Goal: Complete application form

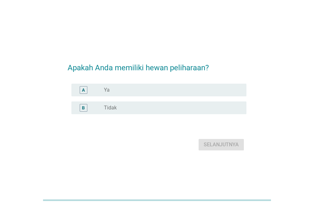
click at [142, 89] on div "radio_button_unchecked Ya" at bounding box center [170, 90] width 132 height 6
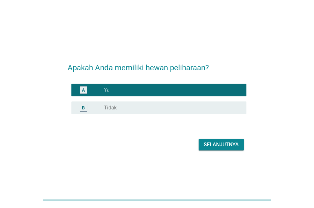
click at [217, 147] on div "Selanjutnya" at bounding box center [220, 145] width 35 height 8
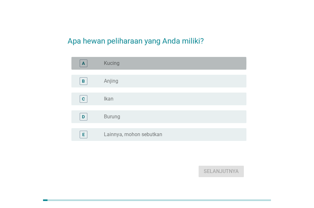
click at [131, 69] on div "A radio_button_unchecked Kucing" at bounding box center [158, 63] width 175 height 13
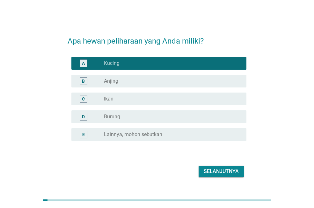
click at [216, 172] on div "Selanjutnya" at bounding box center [220, 172] width 35 height 8
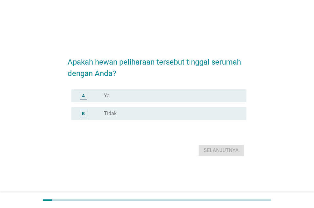
click at [160, 95] on div "radio_button_unchecked Ya" at bounding box center [170, 96] width 132 height 6
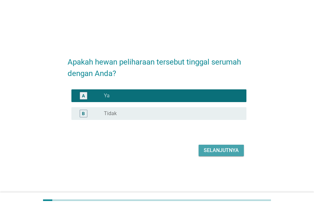
click at [205, 153] on div "Selanjutnya" at bounding box center [220, 151] width 35 height 8
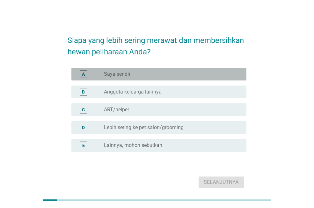
click at [153, 75] on div "radio_button_unchecked Saya sendiri" at bounding box center [170, 74] width 132 height 6
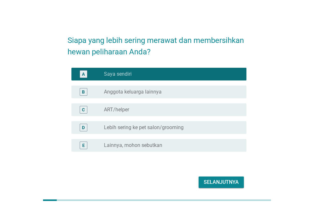
click at [221, 181] on div "Selanjutnya" at bounding box center [220, 183] width 35 height 8
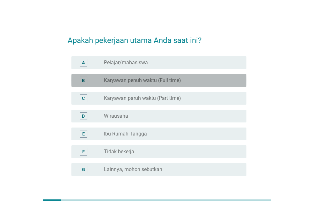
click at [162, 82] on label "Karyawan penuh waktu (Full time)" at bounding box center [142, 80] width 77 height 6
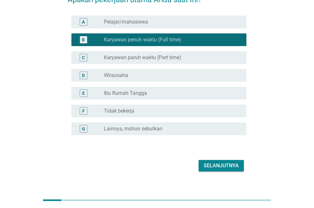
scroll to position [50, 0]
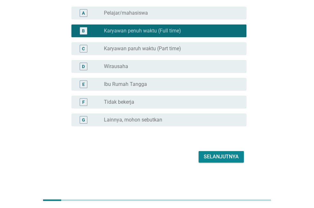
click at [224, 156] on div "Selanjutnya" at bounding box center [220, 157] width 35 height 8
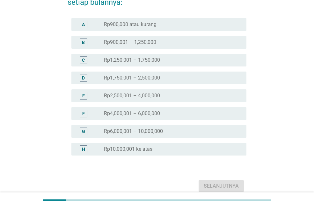
scroll to position [0, 0]
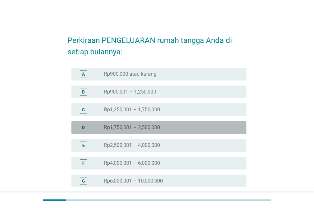
click at [155, 130] on label "Rp1,750,001 – 2,500,000" at bounding box center [132, 127] width 56 height 6
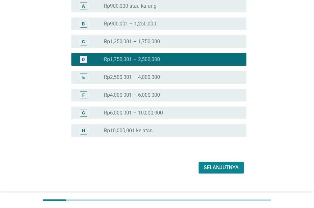
scroll to position [79, 0]
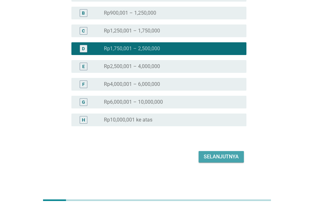
click at [211, 154] on div "Selanjutnya" at bounding box center [220, 157] width 35 height 8
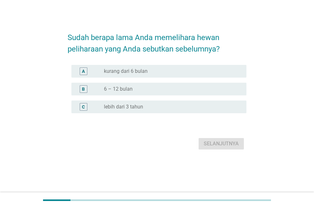
scroll to position [0, 0]
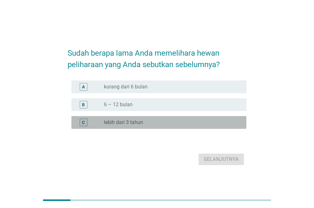
click at [153, 123] on div "radio_button_unchecked lebih dari 3 tahun" at bounding box center [170, 122] width 132 height 6
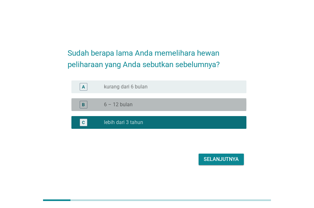
click at [164, 104] on div "radio_button_unchecked 6 – 12 bulan" at bounding box center [170, 105] width 132 height 6
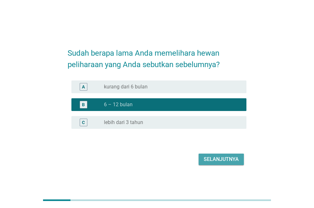
click at [213, 159] on div "Selanjutnya" at bounding box center [220, 160] width 35 height 8
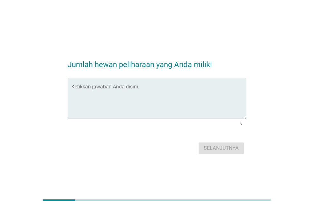
click at [142, 95] on textarea "Ketikkan jawaban Anda disini." at bounding box center [158, 102] width 175 height 33
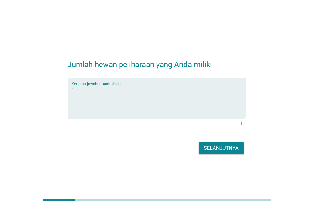
type textarea "1"
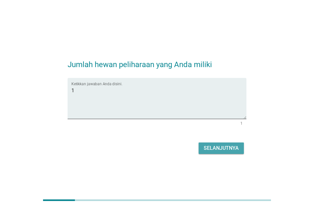
click at [220, 149] on div "Selanjutnya" at bounding box center [220, 149] width 35 height 8
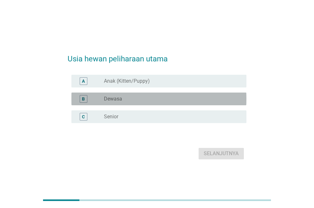
click at [143, 103] on div "B radio_button_unchecked Dewasa" at bounding box center [158, 99] width 175 height 13
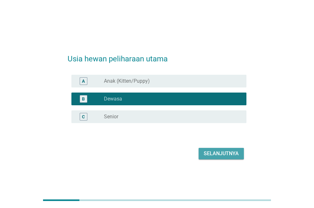
click at [214, 150] on div "Selanjutnya" at bounding box center [220, 154] width 35 height 8
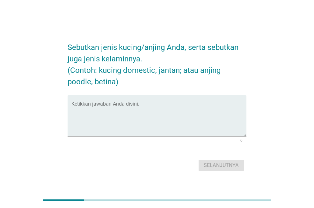
click at [154, 123] on textarea "Ketikkan jawaban Anda disini." at bounding box center [158, 119] width 175 height 33
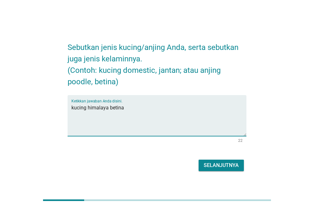
type textarea "kucing himalaya betina"
click at [213, 165] on div "Selanjutnya" at bounding box center [220, 166] width 35 height 8
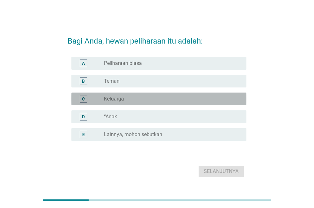
click at [137, 99] on div "radio_button_unchecked Keluarga" at bounding box center [170, 99] width 132 height 6
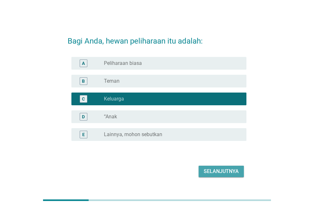
click at [206, 172] on div "Selanjutnya" at bounding box center [220, 172] width 35 height 8
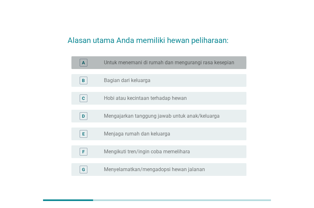
click at [170, 65] on label "Untuk menemani di rumah dan mengurangi rasa kesepian" at bounding box center [169, 63] width 130 height 6
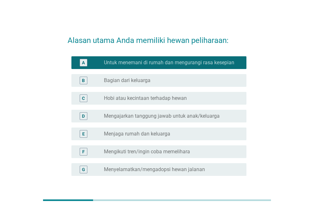
click at [168, 77] on div "radio_button_unchecked Bagian dari keluarga" at bounding box center [170, 80] width 132 height 6
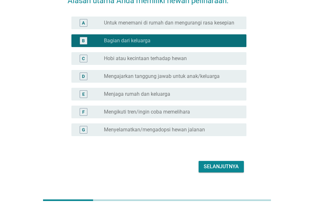
scroll to position [50, 0]
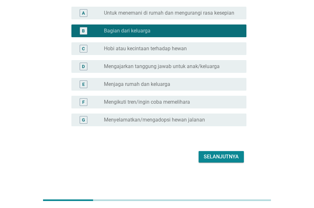
click at [212, 157] on div "Selanjutnya" at bounding box center [220, 157] width 35 height 8
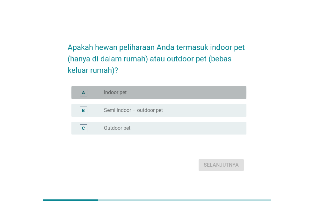
click at [170, 94] on div "radio_button_unchecked Indoor pet" at bounding box center [170, 92] width 132 height 6
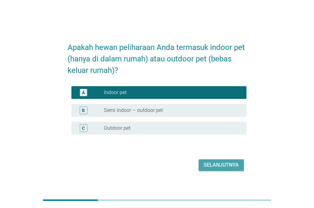
click at [218, 163] on div "Selanjutnya" at bounding box center [220, 165] width 35 height 8
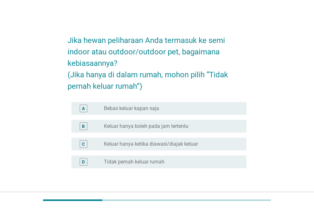
click at [160, 146] on label "Keluar hanya ketika diawasi/diajak keluar" at bounding box center [151, 144] width 94 height 6
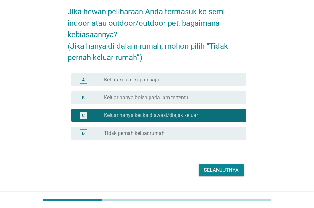
scroll to position [42, 0]
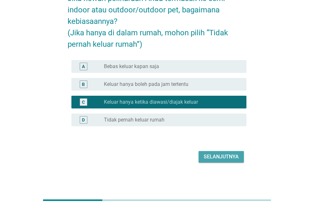
click at [228, 158] on div "Selanjutnya" at bounding box center [220, 157] width 35 height 8
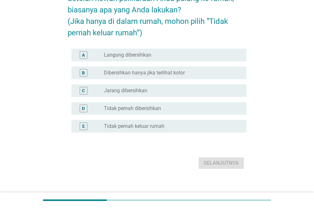
scroll to position [0, 0]
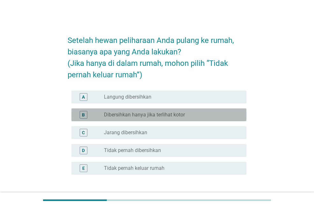
click at [193, 113] on div "radio_button_unchecked Dibersihkan hanya jika terlihat kotor" at bounding box center [170, 115] width 132 height 6
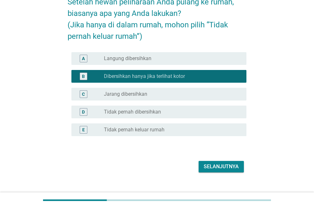
scroll to position [48, 0]
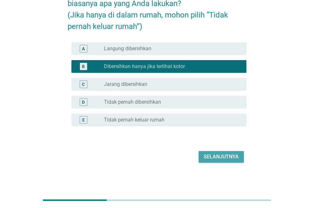
click at [208, 160] on div "Selanjutnya" at bounding box center [220, 157] width 35 height 8
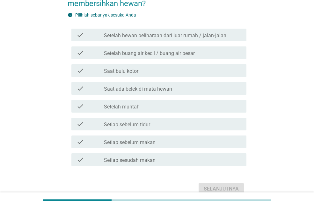
scroll to position [0, 0]
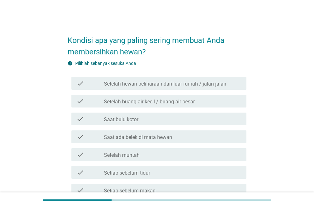
click at [185, 90] on div "check check_box_outline_blank Setelah hewan peliharaan dari luar rumah / jalan-…" at bounding box center [156, 84] width 179 height 18
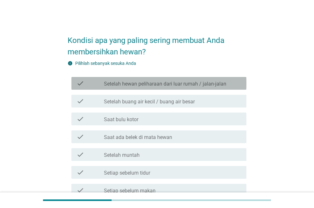
click at [188, 86] on label "Setelah hewan peliharaan dari luar rumah / jalan-jalan" at bounding box center [165, 84] width 122 height 6
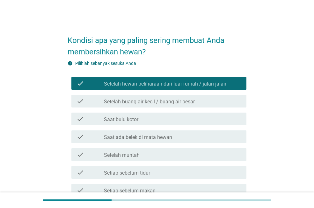
click at [180, 98] on div "check_box_outline_blank Setelah buang air kecil / buang air besar" at bounding box center [172, 101] width 137 height 8
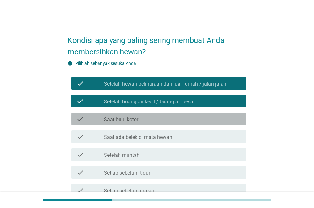
click at [161, 122] on div "check_box_outline_blank Saat bulu kotor" at bounding box center [172, 119] width 137 height 8
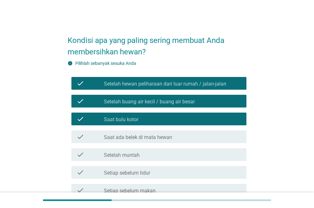
click at [185, 158] on div "check_box_outline_blank Setelah muntah" at bounding box center [172, 155] width 137 height 8
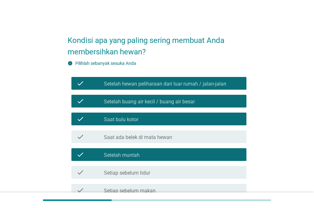
scroll to position [81, 0]
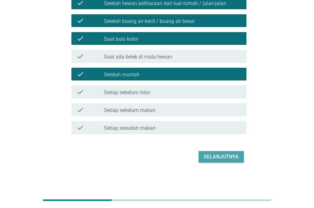
click at [222, 156] on div "Selanjutnya" at bounding box center [220, 157] width 35 height 8
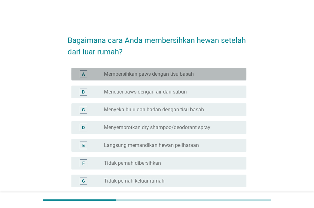
click at [152, 74] on label "Membersihkan paws dengan tisu basah" at bounding box center [149, 74] width 90 height 6
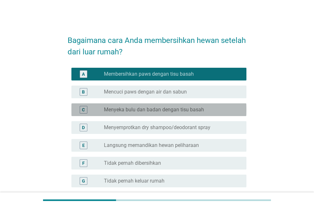
click at [152, 112] on label "Menyeka bulu dan badan dengan tisu basah" at bounding box center [154, 110] width 100 height 6
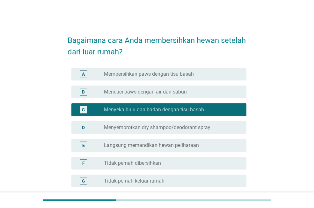
click at [150, 124] on label "Menyemprotkan dry shampoo/deodorant spray" at bounding box center [157, 127] width 106 height 6
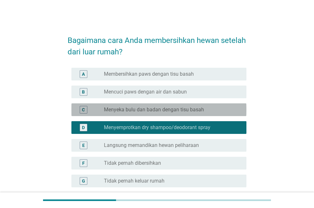
click at [136, 114] on div "C radio_button_unchecked Menyeka bulu dan badan dengan tisu basah" at bounding box center [158, 109] width 175 height 13
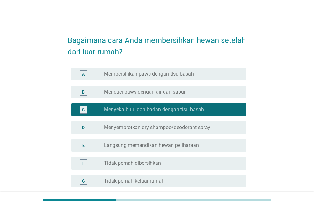
scroll to position [61, 0]
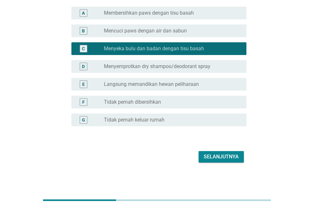
click at [214, 161] on button "Selanjutnya" at bounding box center [220, 156] width 45 height 11
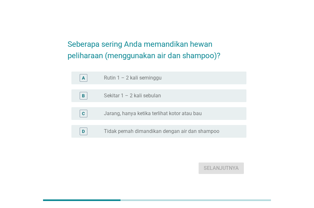
click at [166, 99] on div "radio_button_unchecked Sekitar 1 – 2 kali sebulan" at bounding box center [172, 96] width 137 height 8
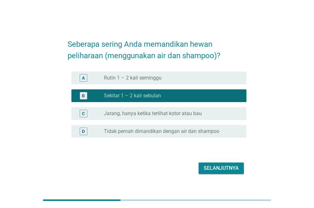
click at [217, 169] on div "Selanjutnya" at bounding box center [220, 169] width 35 height 8
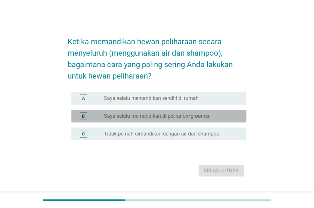
click at [142, 114] on label "Saya selalu memandikan di pet salon/groomer" at bounding box center [156, 116] width 105 height 6
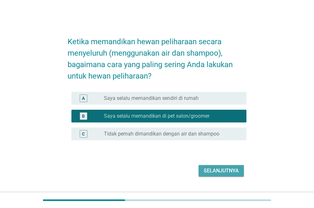
click at [227, 170] on div "Selanjutnya" at bounding box center [220, 171] width 35 height 8
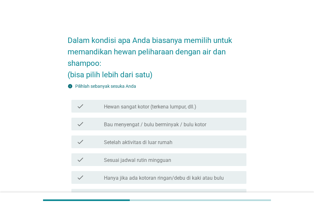
click at [204, 125] on label "Bau menyengat / bulu berminyak / bulu kotor" at bounding box center [155, 125] width 102 height 6
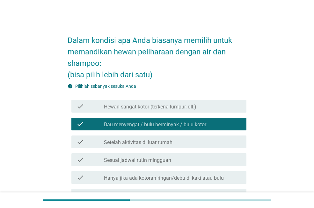
click at [209, 108] on div "check_box_outline_blank Hewan sangat kotor (terkena lumpur, dll.)" at bounding box center [172, 107] width 137 height 8
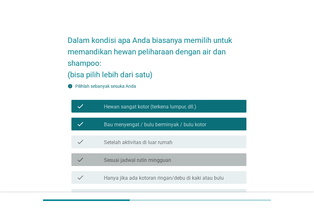
drag, startPoint x: 158, startPoint y: 160, endPoint x: 262, endPoint y: 148, distance: 104.8
click at [159, 160] on label "Sesuai jadwal rutin mingguan" at bounding box center [137, 160] width 67 height 6
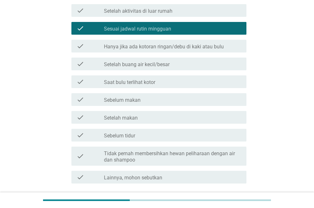
scroll to position [133, 0]
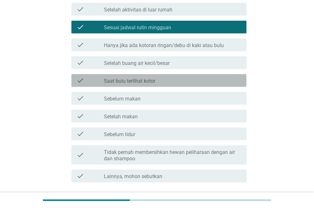
click at [140, 84] on label "Saat bulu terlihat kotor" at bounding box center [129, 81] width 51 height 6
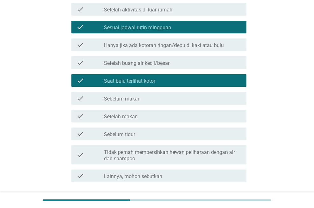
scroll to position [181, 0]
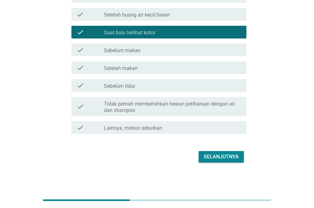
click at [220, 157] on div "Selanjutnya" at bounding box center [220, 157] width 35 height 8
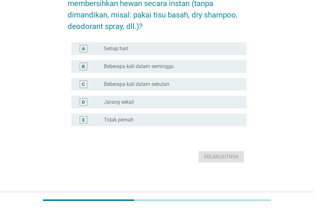
scroll to position [0, 0]
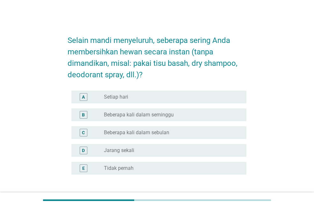
click at [167, 119] on div "B radio_button_unchecked Beberapa kali dalam seminggu" at bounding box center [158, 115] width 175 height 13
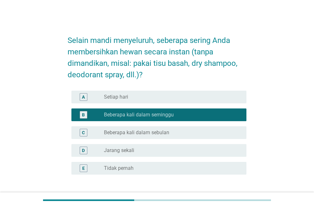
scroll to position [48, 0]
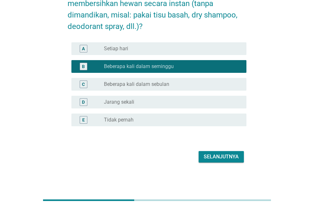
click at [227, 158] on div "Selanjutnya" at bounding box center [220, 157] width 35 height 8
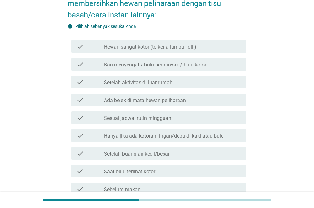
scroll to position [0, 0]
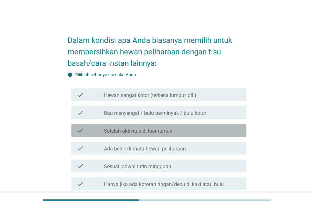
click at [182, 131] on div "check_box_outline_blank Setelah aktivitas di luar rumah" at bounding box center [172, 131] width 137 height 8
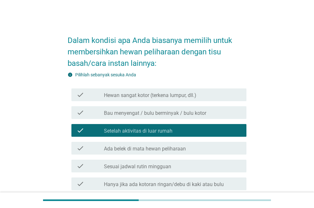
drag, startPoint x: 218, startPoint y: 184, endPoint x: 222, endPoint y: 183, distance: 3.6
click at [218, 185] on label "Hanya jika ada kotoran ringan/debu di kaki atau bulu" at bounding box center [164, 184] width 120 height 6
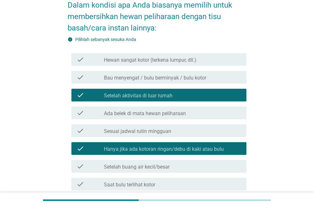
scroll to position [44, 0]
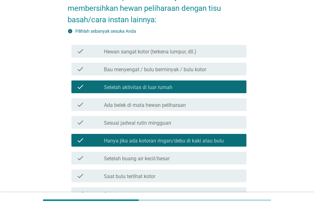
click at [138, 72] on label "Bau menyengat / bulu berminyak / bulu kotor" at bounding box center [155, 70] width 102 height 6
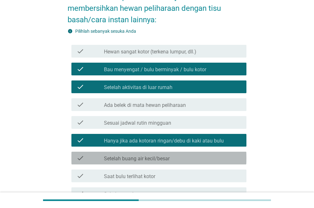
click at [182, 159] on div "check_box_outline_blank Setelah buang air kecil/besar" at bounding box center [172, 158] width 137 height 8
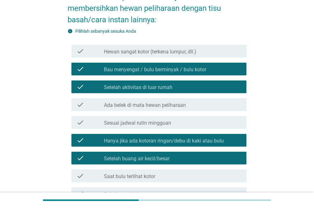
scroll to position [188, 0]
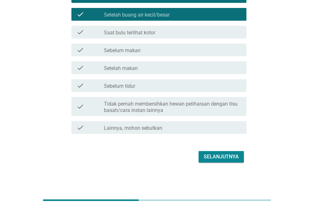
click at [163, 33] on div "check_box_outline_blank Saat bulu terlihat kotor" at bounding box center [172, 32] width 137 height 8
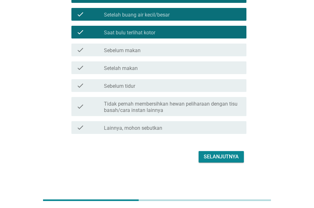
click at [217, 149] on div "Selanjutnya" at bounding box center [156, 156] width 179 height 15
click at [218, 156] on div "Selanjutnya" at bounding box center [220, 157] width 35 height 8
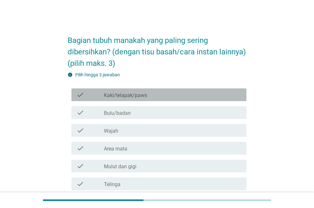
click at [173, 99] on div "check_box_outline_blank Kaki/telapak/paws" at bounding box center [172, 95] width 137 height 8
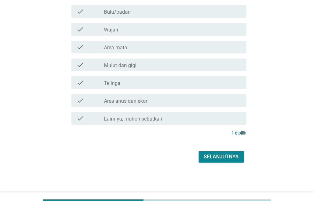
scroll to position [113, 0]
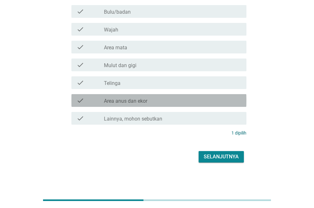
drag, startPoint x: 166, startPoint y: 102, endPoint x: 168, endPoint y: 111, distance: 9.8
click at [166, 102] on div "check_box_outline_blank Area anus dan ekor" at bounding box center [172, 101] width 137 height 8
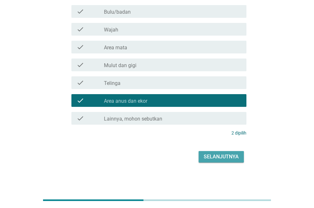
click at [229, 153] on div "Selanjutnya" at bounding box center [220, 157] width 35 height 8
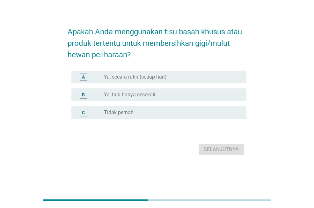
scroll to position [0, 0]
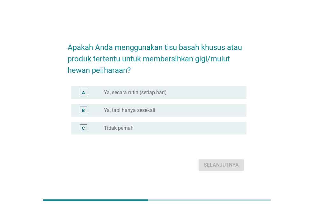
click at [150, 99] on div "A radio_button_unchecked Ya, secara rutin (setiap hari)" at bounding box center [158, 92] width 175 height 13
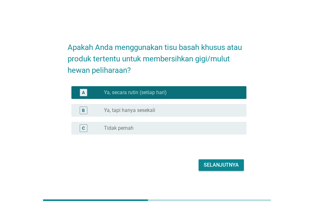
click at [229, 169] on button "Selanjutnya" at bounding box center [220, 165] width 45 height 11
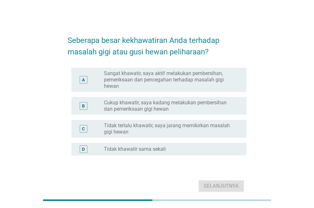
click at [148, 108] on label "Cukup khawatir, saya kadang melakukan pembersihan dan pemeriksaan gigi hewan" at bounding box center [170, 106] width 132 height 13
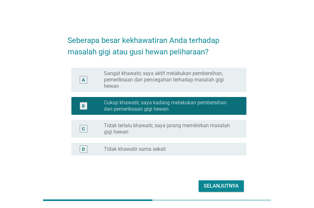
click at [217, 188] on div "Selanjutnya" at bounding box center [220, 186] width 35 height 8
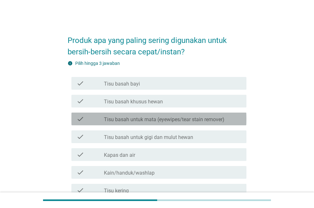
click at [165, 122] on label "Tisu basah untuk mata (eyewipes/tear stain remover)" at bounding box center [164, 120] width 120 height 6
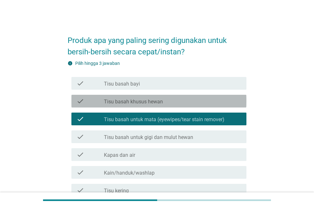
click at [162, 101] on label "Tisu basah khusus hewan" at bounding box center [133, 102] width 59 height 6
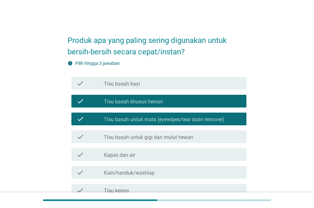
click at [138, 138] on label "Tisu basah untuk gigi dan mulut hewan" at bounding box center [148, 137] width 89 height 6
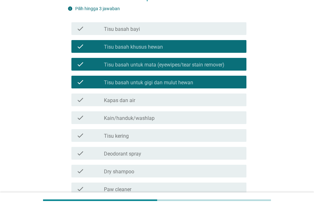
scroll to position [161, 0]
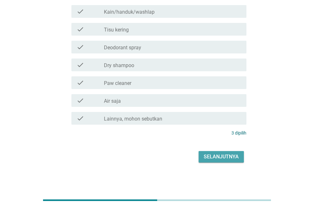
click at [235, 156] on div "Selanjutnya" at bounding box center [220, 157] width 35 height 8
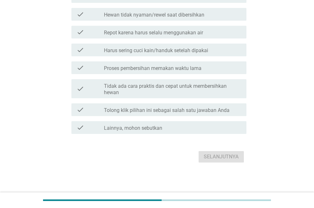
scroll to position [0, 0]
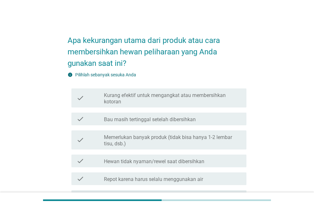
click at [173, 136] on label "Memerlukan banyak produk (tidak bisa hanya 1-2 lembar tisu, dsb.)" at bounding box center [172, 140] width 137 height 13
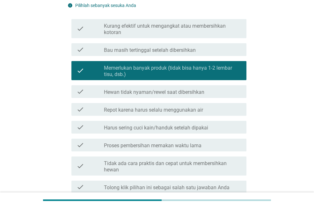
scroll to position [76, 0]
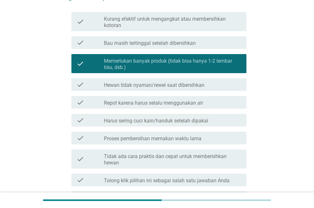
click at [195, 91] on div "check check_box_outline_blank Hewan tidak nyaman/rewel saat dibersihkan" at bounding box center [158, 84] width 175 height 13
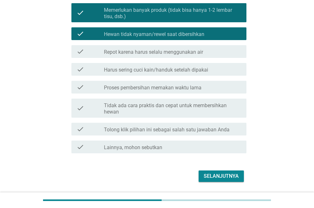
scroll to position [133, 0]
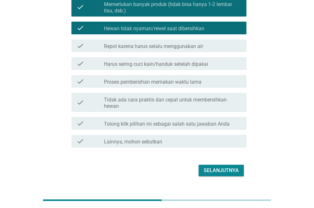
click at [223, 167] on div "Selanjutnya" at bounding box center [220, 171] width 35 height 8
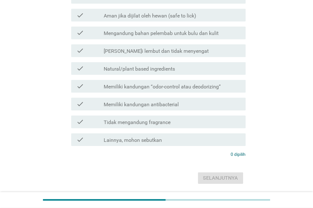
scroll to position [0, 0]
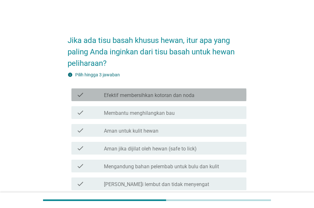
click at [180, 96] on label "Efektif membersihkan kotoran dan noda" at bounding box center [149, 95] width 90 height 6
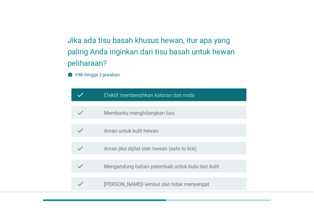
click at [177, 115] on div "check_box_outline_blank Membantu menghilangkan bau" at bounding box center [172, 113] width 137 height 8
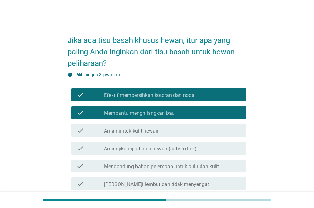
click at [167, 132] on div "check_box_outline_blank Aman untuk kulit hewan" at bounding box center [172, 131] width 137 height 8
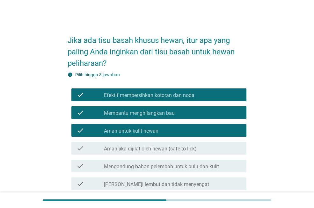
click at [214, 145] on div "check_box_outline_blank Aman jika dijilat oleh hewan (safe to lick)" at bounding box center [172, 149] width 137 height 8
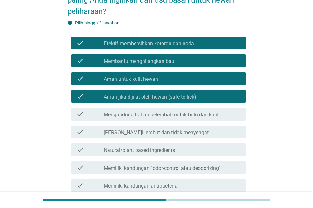
scroll to position [46, 0]
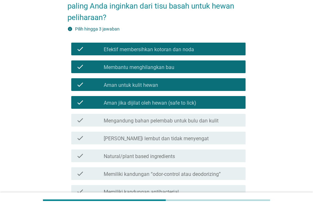
click at [179, 53] on div "check check_box Efektif membersihkan kotoran dan noda" at bounding box center [158, 49] width 174 height 13
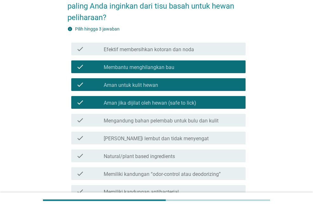
click at [176, 65] on div "check_box_outline_blank Membantu menghilangkan bau" at bounding box center [172, 67] width 137 height 8
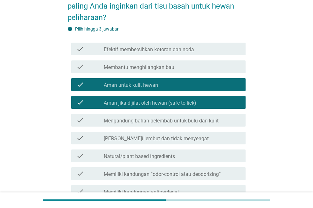
click at [188, 53] on div "check check_box Efektif membersihkan kotoran dan noda" at bounding box center [158, 49] width 174 height 13
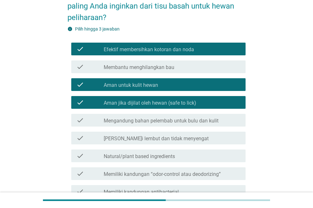
scroll to position [155, 0]
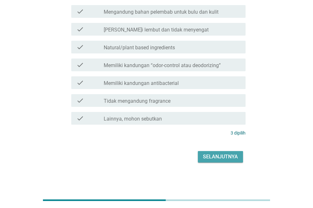
click at [237, 159] on div "Selanjutnya" at bounding box center [220, 157] width 35 height 8
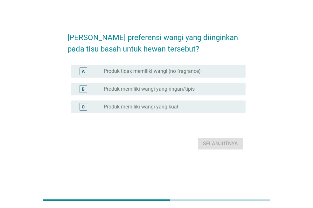
scroll to position [0, 0]
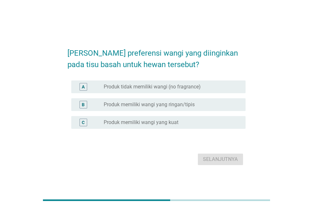
click at [188, 103] on label "Produk memiliki wangi yang ringan/tipis" at bounding box center [149, 105] width 91 height 6
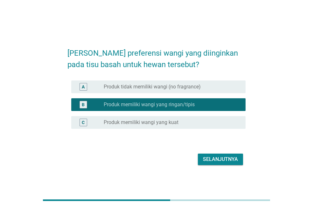
click at [218, 159] on div "Selanjutnya" at bounding box center [220, 160] width 35 height 8
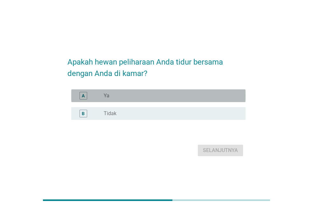
click at [134, 95] on div "radio_button_unchecked Ya" at bounding box center [170, 96] width 132 height 6
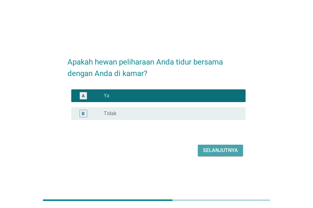
click at [212, 150] on div "Selanjutnya" at bounding box center [220, 151] width 35 height 8
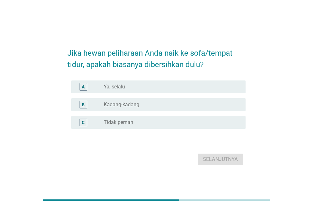
click at [155, 109] on div "B radio_button_unchecked Kadang-kadang" at bounding box center [158, 104] width 174 height 13
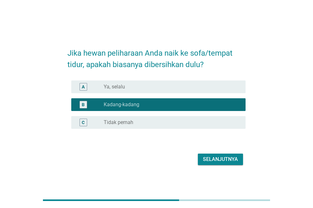
click at [226, 157] on div "Selanjutnya" at bounding box center [220, 160] width 35 height 8
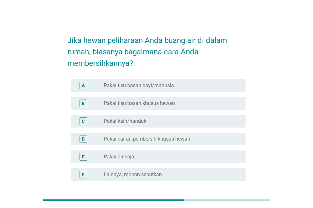
click at [168, 105] on label "Pakai tisu basah khusus hewan" at bounding box center [139, 103] width 71 height 6
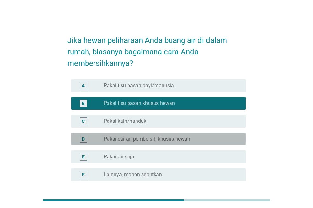
click at [158, 140] on label "Pakai cairan pembersih khusus hewan" at bounding box center [147, 139] width 87 height 6
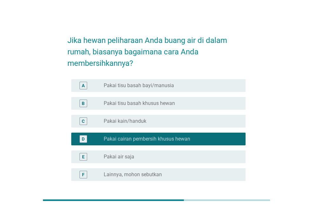
click at [176, 99] on div "B radio_button_unchecked Pakai tisu basah khusus hewan" at bounding box center [158, 103] width 174 height 13
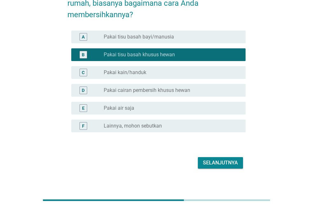
scroll to position [55, 0]
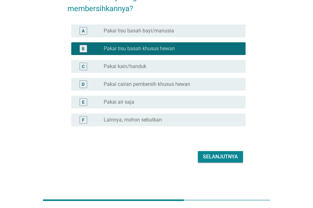
click at [228, 155] on div "Selanjutnya" at bounding box center [220, 157] width 35 height 8
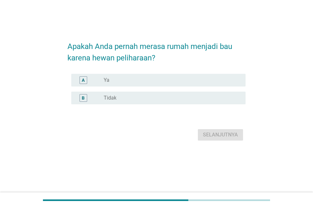
scroll to position [0, 0]
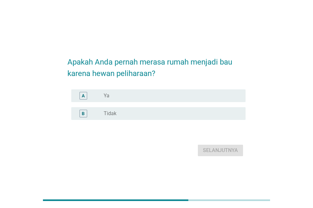
click at [135, 115] on div "radio_button_unchecked Tidak" at bounding box center [170, 113] width 132 height 6
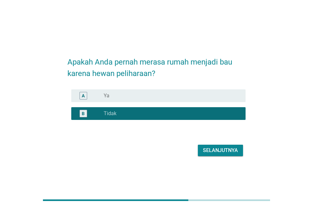
click at [224, 151] on div "Selanjutnya" at bounding box center [220, 151] width 35 height 8
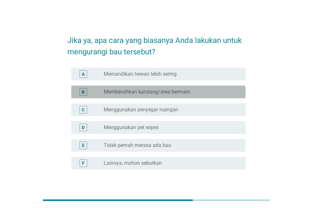
click at [172, 94] on label "Membersihkan kandang/area bermain" at bounding box center [147, 92] width 86 height 6
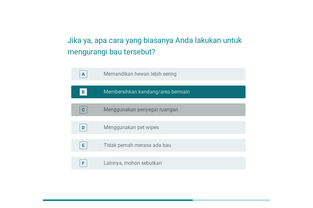
click at [167, 111] on label "Menggunakan penyegar ruangan" at bounding box center [141, 110] width 75 height 6
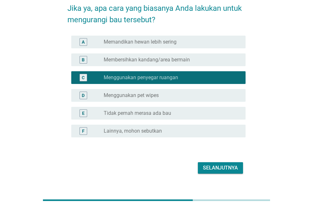
scroll to position [43, 0]
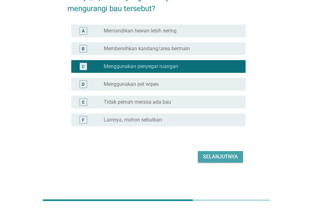
click at [222, 153] on div "Selanjutnya" at bounding box center [220, 157] width 35 height 8
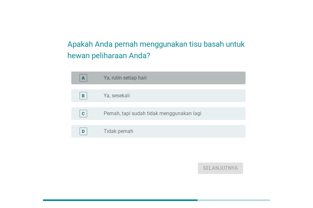
click at [176, 79] on div "radio_button_unchecked Ya, rutin setiap hari" at bounding box center [170, 78] width 132 height 6
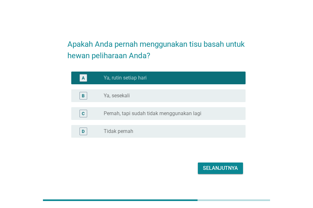
click at [221, 168] on div "Selanjutnya" at bounding box center [220, 169] width 35 height 8
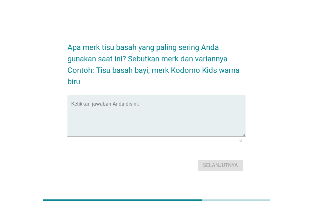
click at [113, 115] on textarea "Ketikkan jawaban Anda disini." at bounding box center [158, 119] width 174 height 33
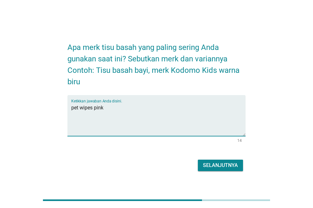
click at [74, 109] on textarea "pet wipes pink" at bounding box center [158, 119] width 174 height 33
click at [71, 110] on div "Ketikkan jawaban Anda disini. pet wipes pink" at bounding box center [156, 115] width 178 height 41
click at [106, 106] on textarea "merk pet wipes pink" at bounding box center [158, 119] width 174 height 33
type textarea "merk pet wipes warna pink hijau"
click at [209, 162] on div "Selanjutnya" at bounding box center [220, 166] width 35 height 8
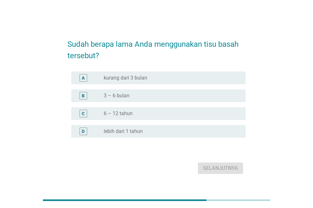
click at [172, 103] on div "B radio_button_unchecked 3 – 6 bulan" at bounding box center [156, 96] width 178 height 18
click at [122, 97] on label "3 – 6 bulan" at bounding box center [117, 96] width 26 height 6
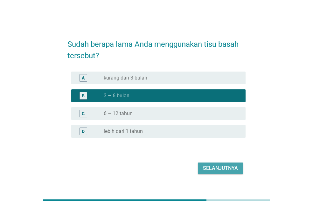
click at [228, 169] on div "Selanjutnya" at bounding box center [220, 169] width 35 height 8
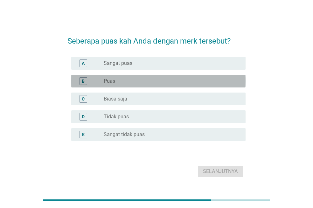
click at [129, 84] on div "radio_button_unchecked Puas" at bounding box center [170, 81] width 132 height 6
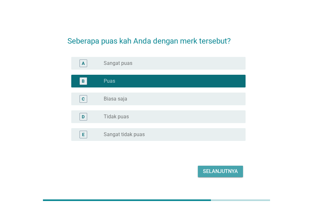
click at [233, 169] on div "Selanjutnya" at bounding box center [220, 172] width 35 height 8
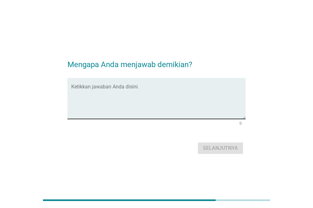
click at [154, 101] on textarea "Ketikkan jawaban Anda disini." at bounding box center [158, 102] width 174 height 33
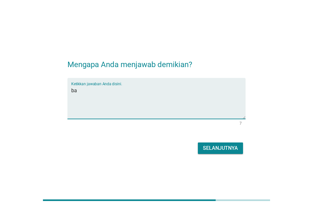
type textarea "b"
type textarea "memiliki aroma wangi yang ringan"
click at [234, 147] on div "Selanjutnya" at bounding box center [220, 149] width 35 height 8
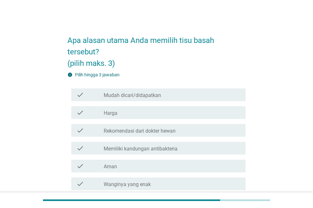
click at [164, 112] on div "check_box_outline_blank Harga" at bounding box center [172, 113] width 137 height 8
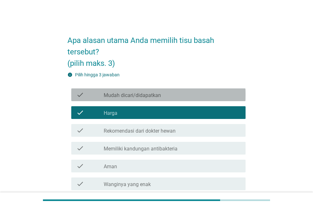
click at [182, 97] on div "check_box_outline_blank Mudah dicari/didapatkan" at bounding box center [172, 95] width 137 height 8
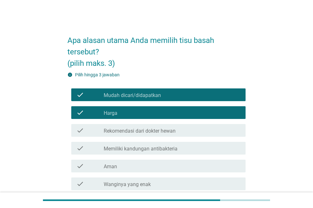
click at [208, 153] on div "check check_box_outline_blank Memiliki kandungan antibakteria" at bounding box center [158, 148] width 174 height 13
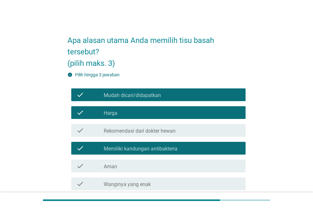
click at [189, 171] on div "check check_box_outline_blank Aman" at bounding box center [158, 166] width 174 height 13
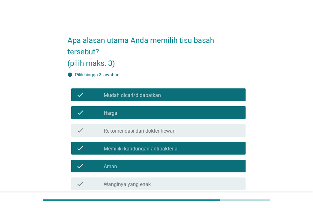
click at [151, 98] on label "Mudah dicari/didapatkan" at bounding box center [132, 95] width 57 height 6
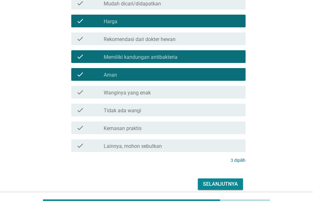
scroll to position [119, 0]
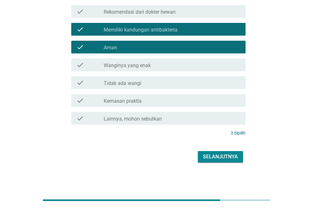
click at [224, 153] on div "Selanjutnya" at bounding box center [220, 157] width 35 height 8
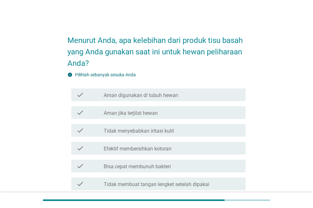
click at [188, 147] on div "check_box_outline_blank Efektif membersihkan kotoran" at bounding box center [172, 149] width 137 height 8
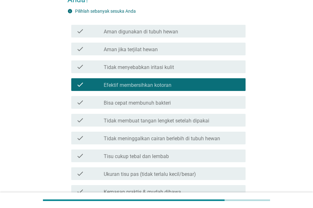
scroll to position [181, 0]
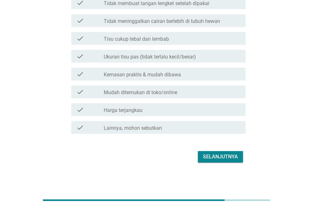
click at [219, 154] on div "Selanjutnya" at bounding box center [220, 157] width 35 height 8
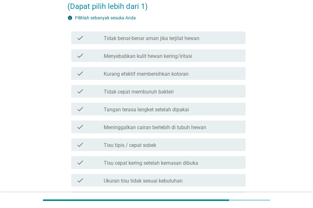
click at [129, 145] on label "Tisu tipis / cepat sobek" at bounding box center [130, 145] width 53 height 6
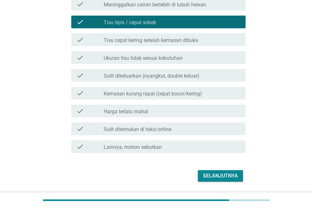
scroll to position [210, 0]
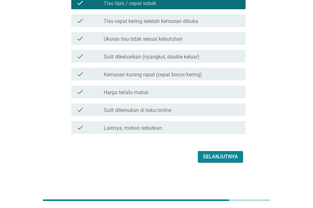
click at [224, 156] on div "Selanjutnya" at bounding box center [220, 157] width 35 height 8
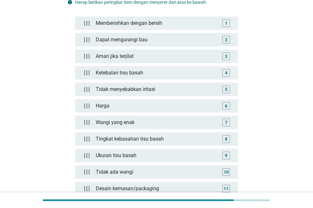
scroll to position [162, 0]
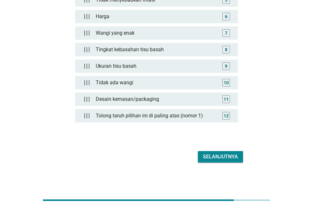
click at [220, 156] on div "Selanjutnya" at bounding box center [220, 157] width 35 height 8
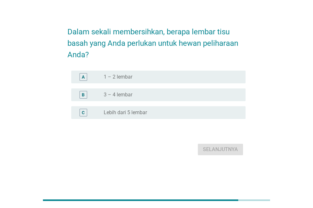
scroll to position [0, 0]
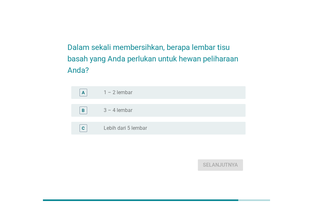
click at [137, 105] on div "B radio_button_unchecked 3 – 4 lembar" at bounding box center [156, 111] width 178 height 18
click at [133, 110] on div "radio_button_unchecked 3 – 4 lembar" at bounding box center [170, 110] width 132 height 6
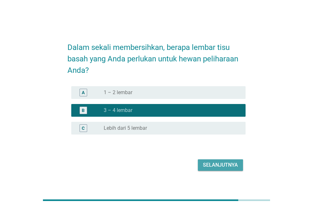
click at [225, 170] on button "Selanjutnya" at bounding box center [220, 165] width 45 height 11
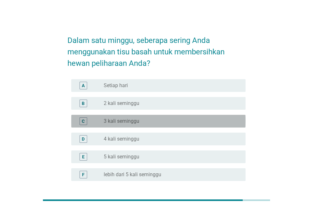
click at [143, 125] on div "C radio_button_unchecked 3 kali seminggu" at bounding box center [158, 121] width 174 height 13
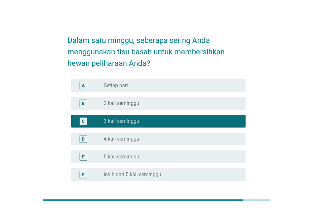
click at [144, 143] on div "radio_button_unchecked 4 kali seminggu" at bounding box center [172, 139] width 137 height 8
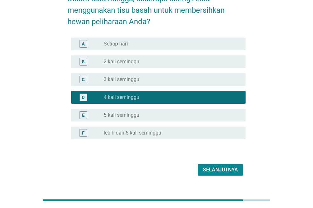
scroll to position [55, 0]
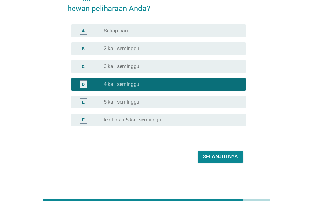
click at [223, 150] on div "Selanjutnya" at bounding box center [156, 156] width 178 height 15
click at [219, 155] on div "Selanjutnya" at bounding box center [220, 157] width 35 height 8
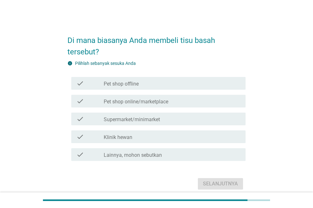
click at [177, 83] on div "check_box_outline_blank Pet shop offline" at bounding box center [172, 84] width 137 height 8
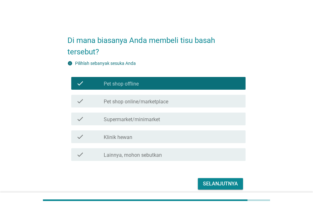
click at [163, 102] on label "Pet shop online/marketplace" at bounding box center [136, 102] width 65 height 6
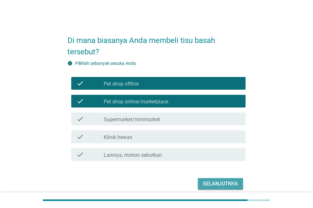
click at [206, 183] on div "Selanjutnya" at bounding box center [220, 184] width 35 height 8
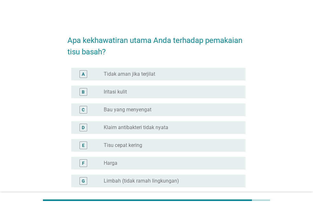
click at [134, 91] on div "radio_button_unchecked Iritasi kulit" at bounding box center [170, 92] width 132 height 6
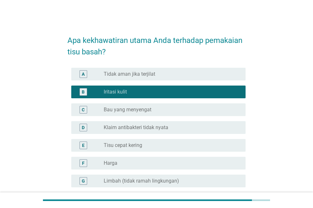
click at [138, 71] on label "Tidak aman jika terjilat" at bounding box center [130, 74] width 52 height 6
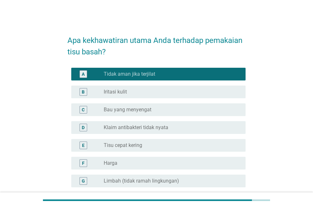
scroll to position [79, 0]
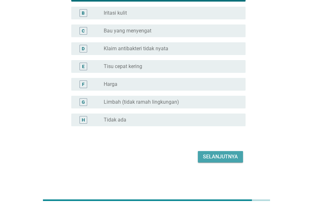
click at [218, 158] on div "Selanjutnya" at bounding box center [220, 157] width 35 height 8
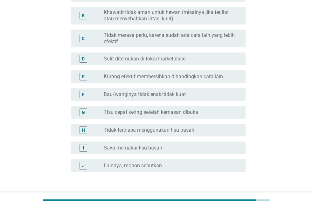
scroll to position [0, 0]
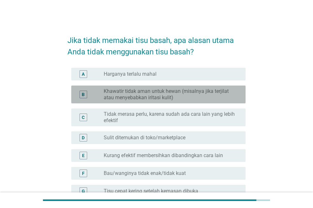
click at [135, 97] on label "Khawatir tidak aman untuk hewan (misalnya jika terjilat atau menyebabkan iritas…" at bounding box center [170, 94] width 132 height 13
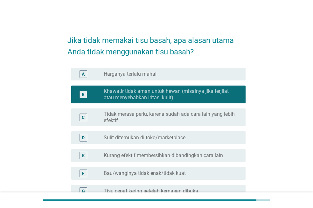
scroll to position [125, 0]
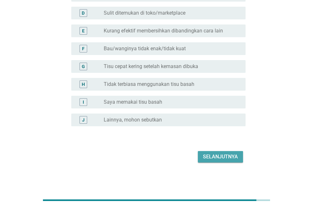
click at [228, 158] on div "Selanjutnya" at bounding box center [220, 157] width 35 height 8
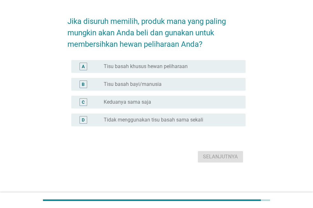
scroll to position [0, 0]
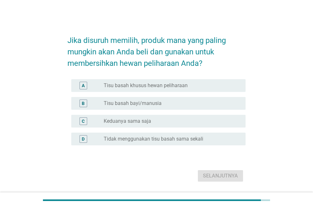
click at [131, 81] on div "A radio_button_unchecked Tisu basah khusus hewan peliharaan" at bounding box center [158, 85] width 174 height 13
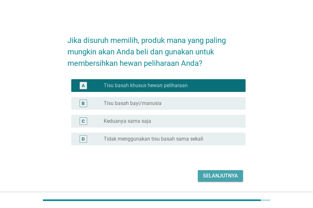
click at [216, 175] on div "Selanjutnya" at bounding box center [220, 176] width 35 height 8
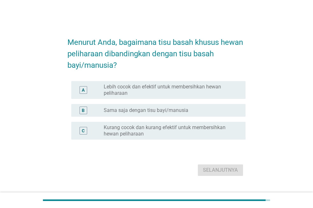
click at [131, 131] on label "Kurang cocok dan kurang efektif untuk membersihkan hewan peliharaan" at bounding box center [170, 130] width 132 height 13
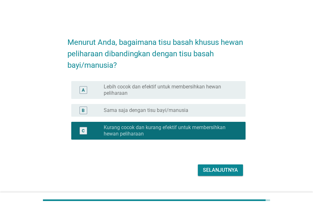
click at [231, 179] on div "Menurut Anda, bagaimana tisu basah khusus hewan peliharaan dibandingkan dengan …" at bounding box center [156, 104] width 188 height 158
click at [231, 174] on div "Selanjutnya" at bounding box center [220, 171] width 35 height 8
